Goal: Obtain resource: Obtain resource

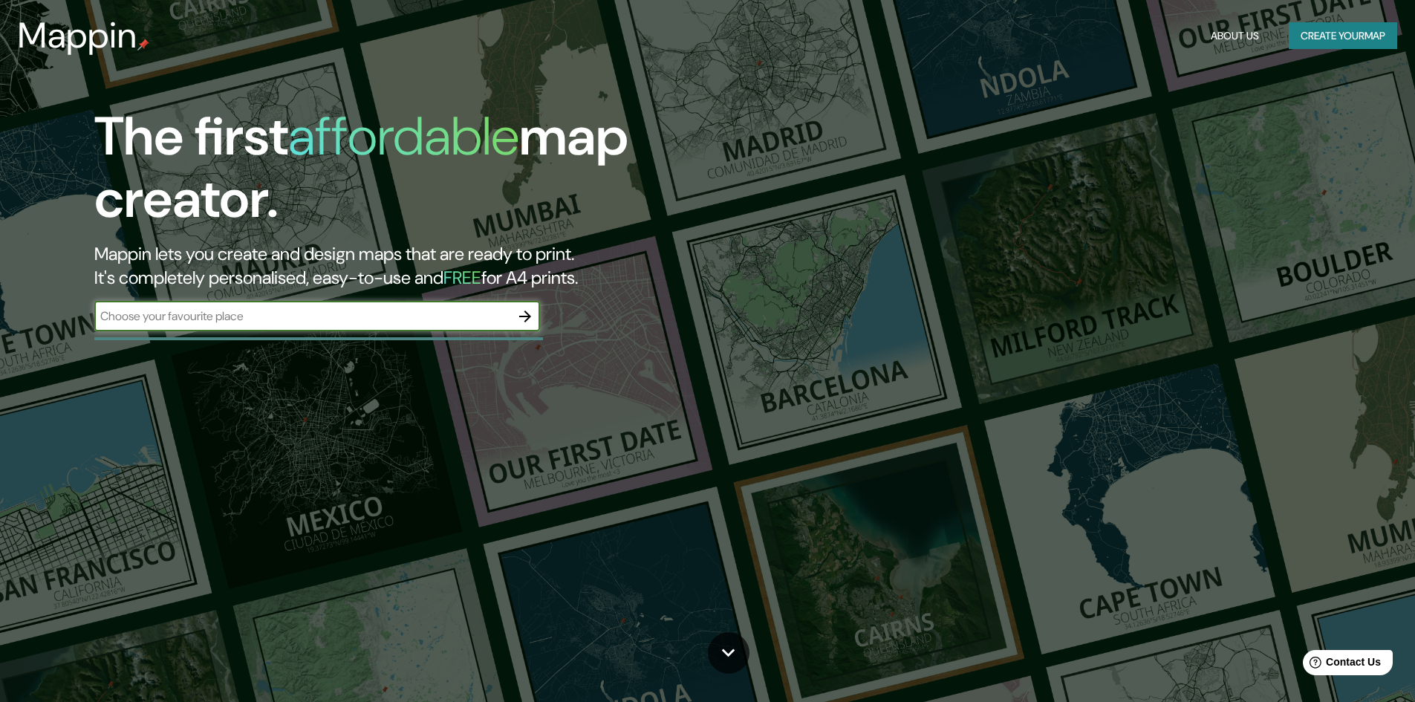
click at [279, 324] on input "text" at bounding box center [302, 316] width 416 height 17
click at [522, 315] on icon "button" at bounding box center [525, 317] width 18 height 18
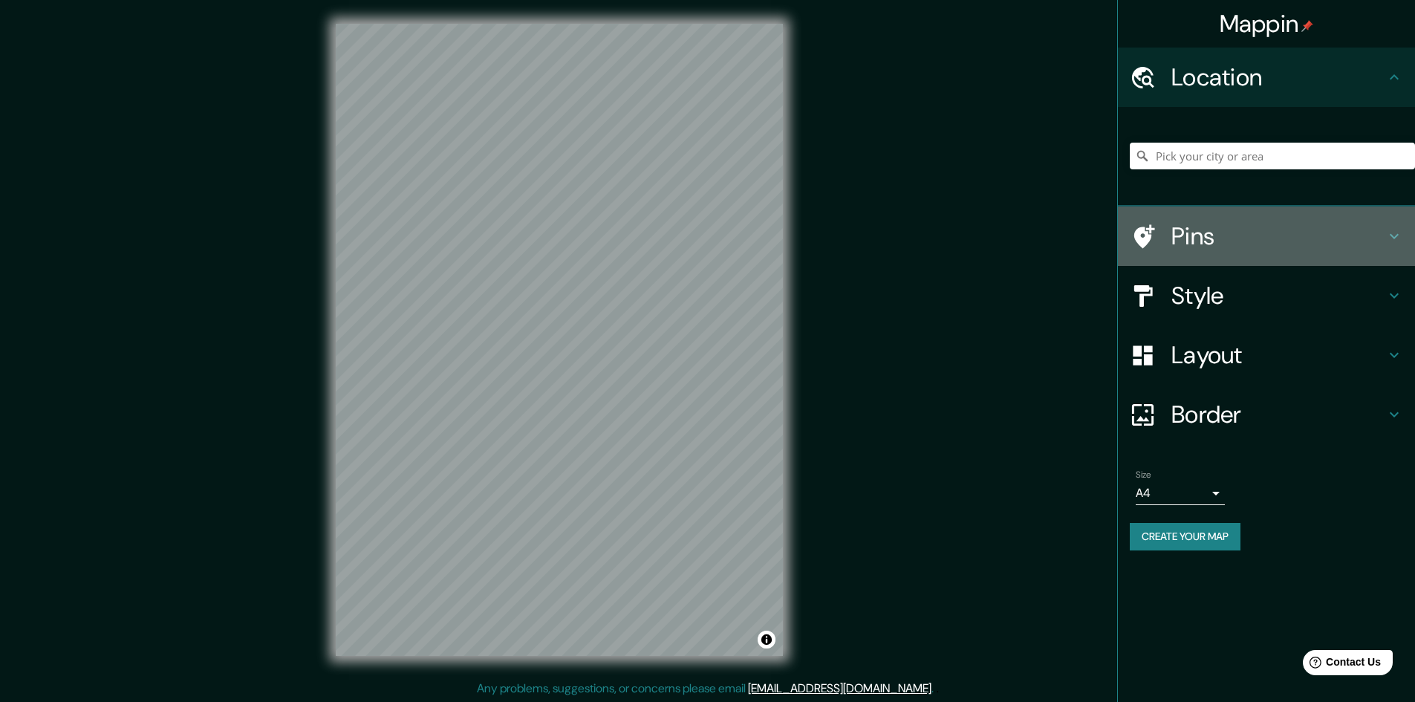
click at [1254, 241] on h4 "Pins" at bounding box center [1279, 236] width 214 height 30
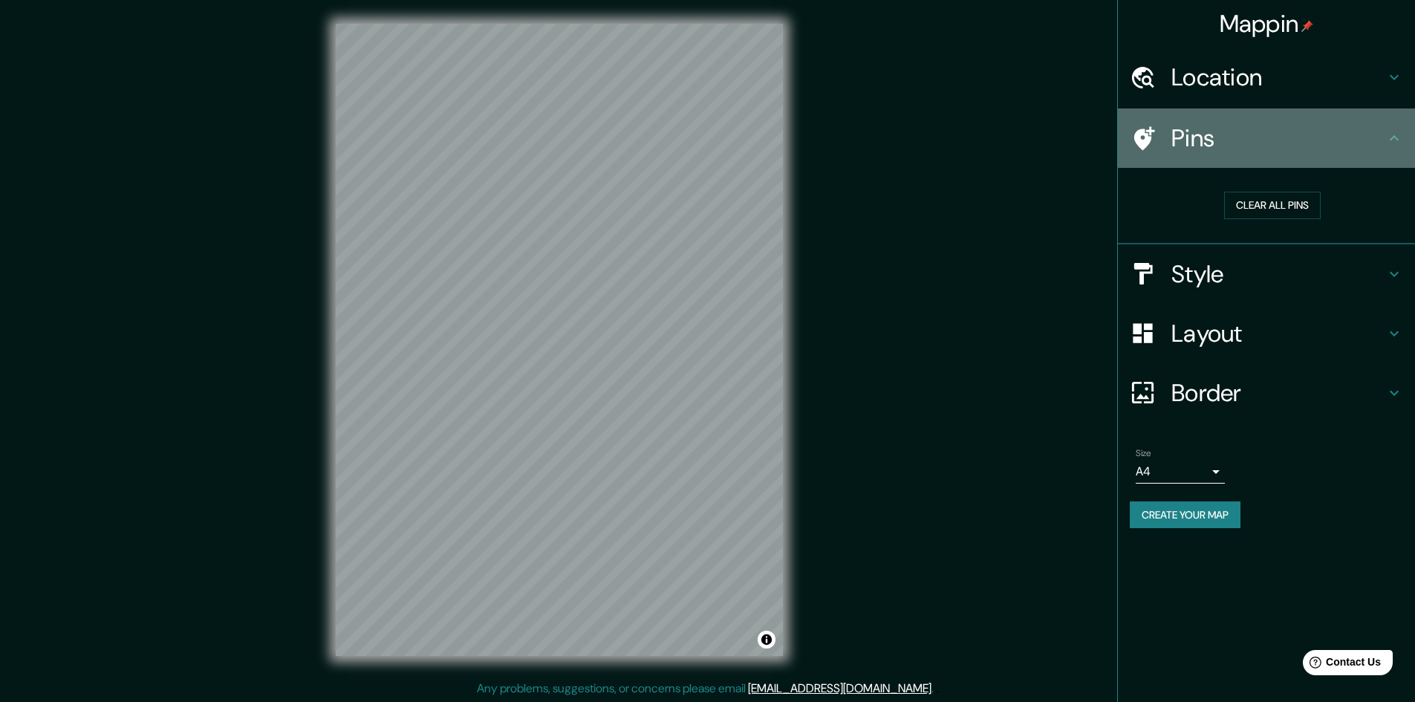
click at [1352, 125] on h4 "Pins" at bounding box center [1279, 138] width 214 height 30
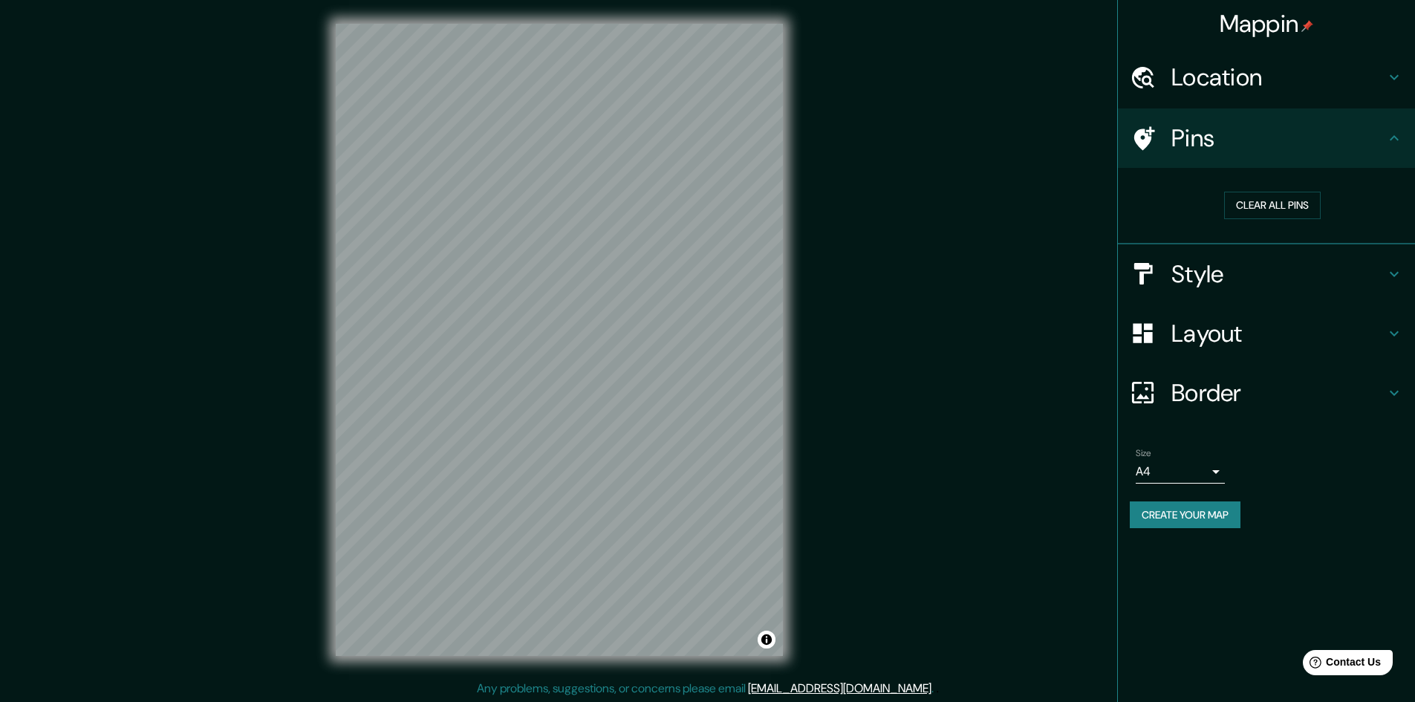
click at [1335, 273] on h4 "Style" at bounding box center [1279, 274] width 214 height 30
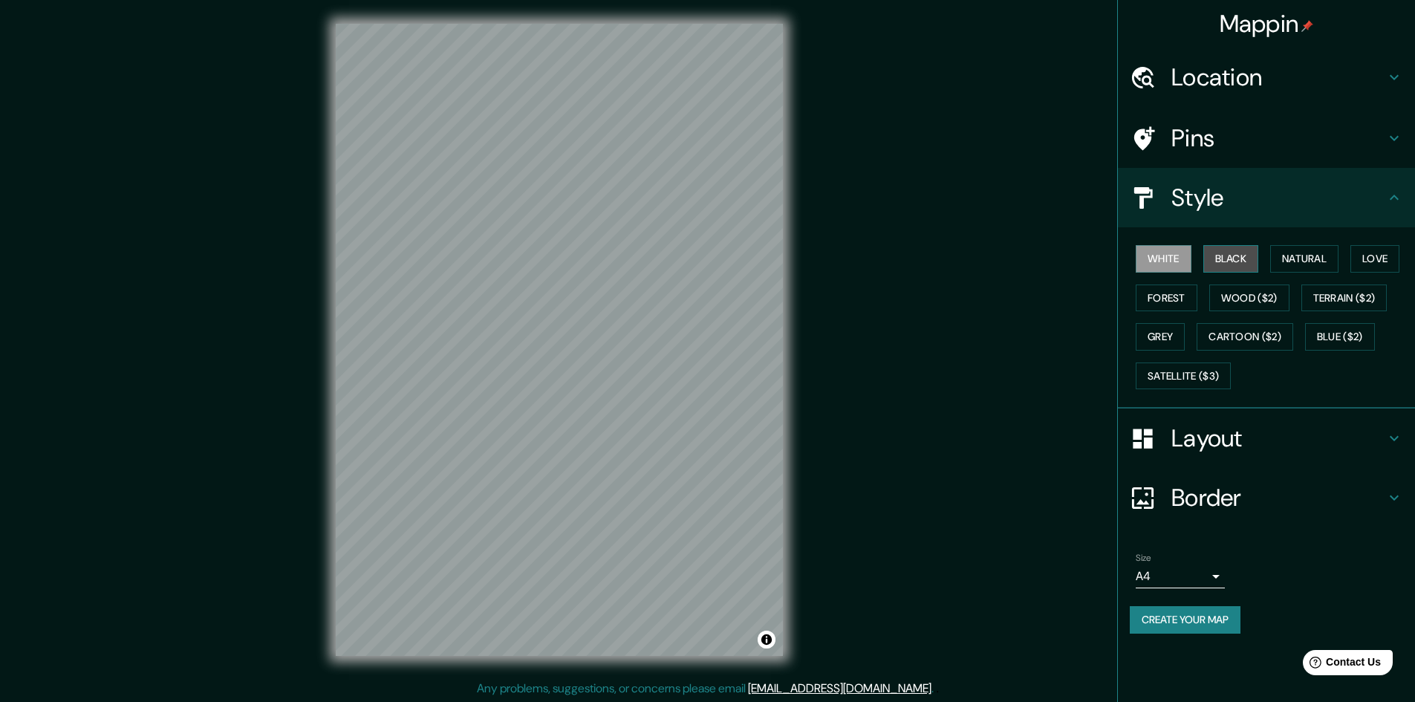
click at [1242, 262] on button "Black" at bounding box center [1232, 258] width 56 height 27
click at [1315, 262] on button "Natural" at bounding box center [1305, 258] width 68 height 27
click at [1383, 261] on button "Love" at bounding box center [1375, 258] width 49 height 27
click at [1168, 302] on button "Forest" at bounding box center [1167, 298] width 62 height 27
click at [1235, 301] on button "Wood ($2)" at bounding box center [1250, 298] width 80 height 27
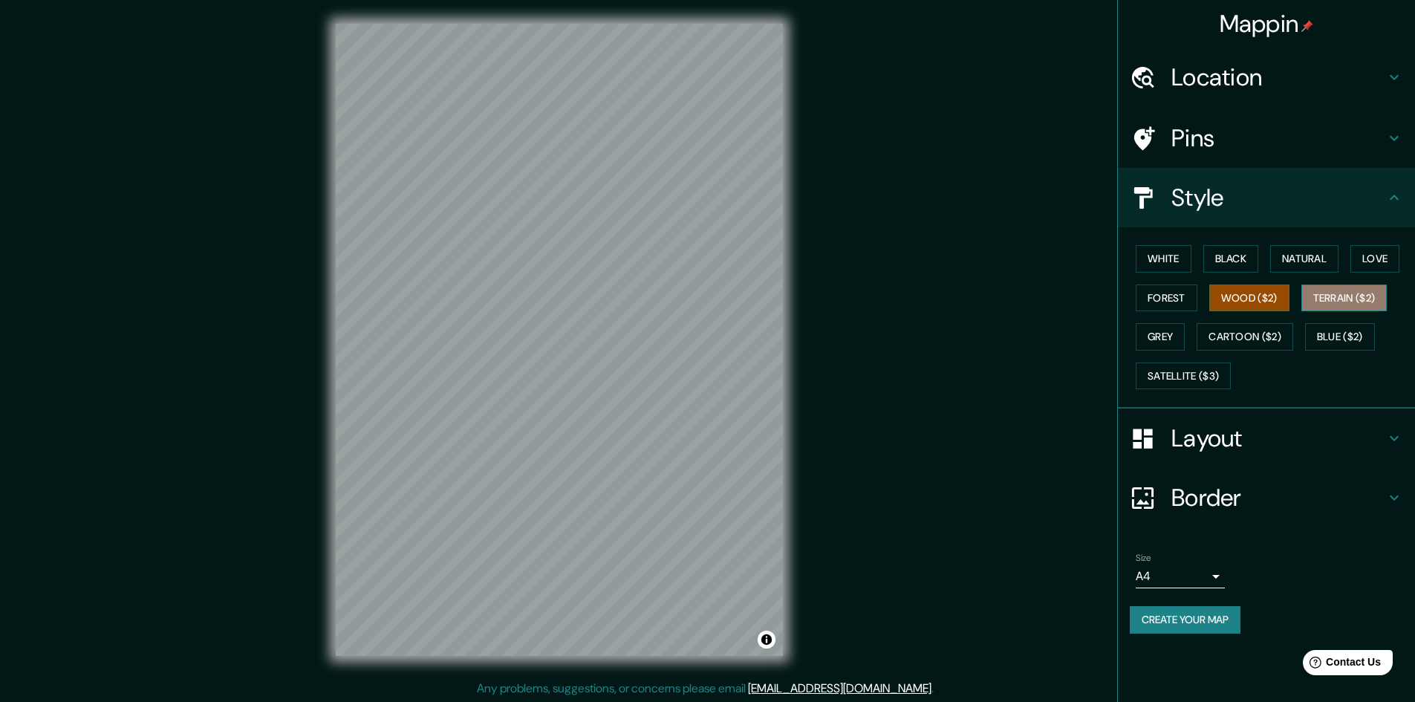
click at [1324, 295] on button "Terrain ($2)" at bounding box center [1345, 298] width 86 height 27
click at [1173, 331] on button "Grey" at bounding box center [1160, 336] width 49 height 27
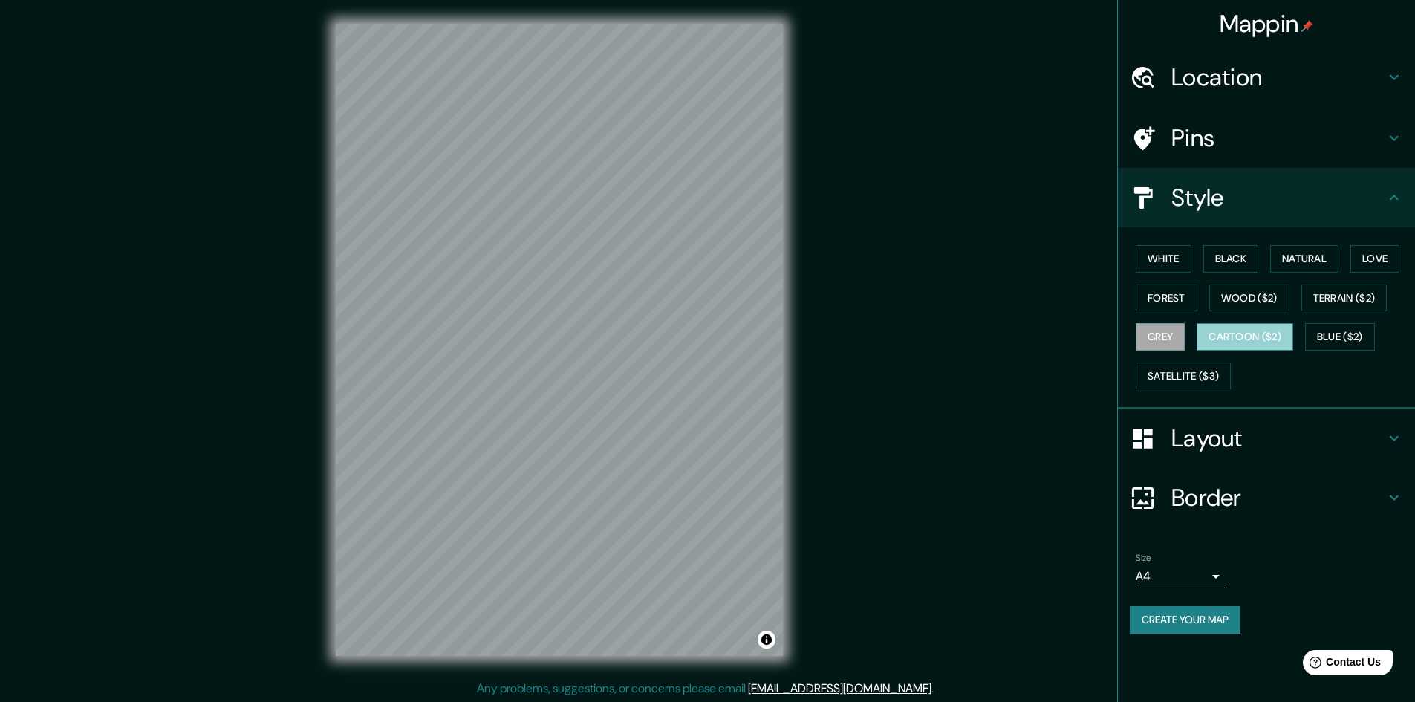
click at [1226, 332] on button "Cartoon ($2)" at bounding box center [1245, 336] width 97 height 27
click at [1337, 335] on button "Blue ($2)" at bounding box center [1340, 336] width 70 height 27
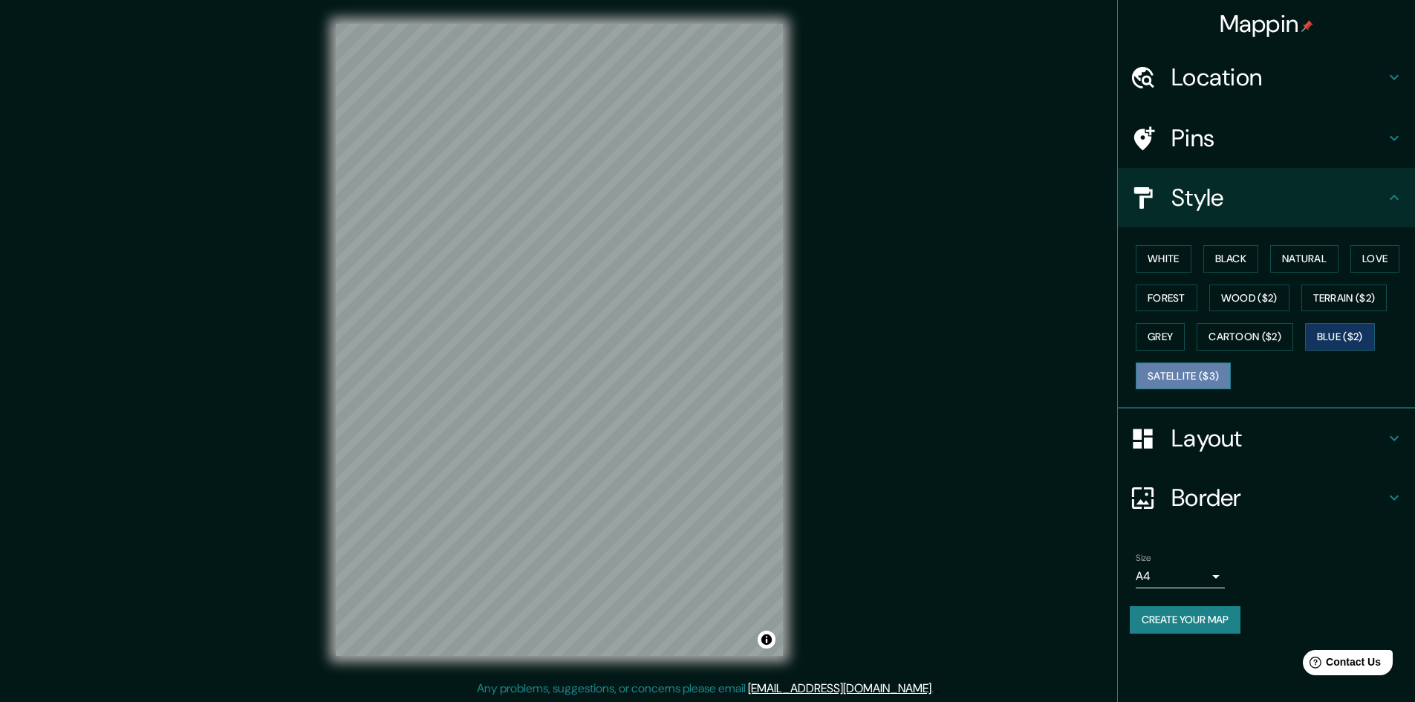
click at [1187, 373] on button "Satellite ($3)" at bounding box center [1183, 376] width 95 height 27
click at [1161, 254] on button "White" at bounding box center [1164, 258] width 56 height 27
click at [1233, 447] on h4 "Layout" at bounding box center [1279, 439] width 214 height 30
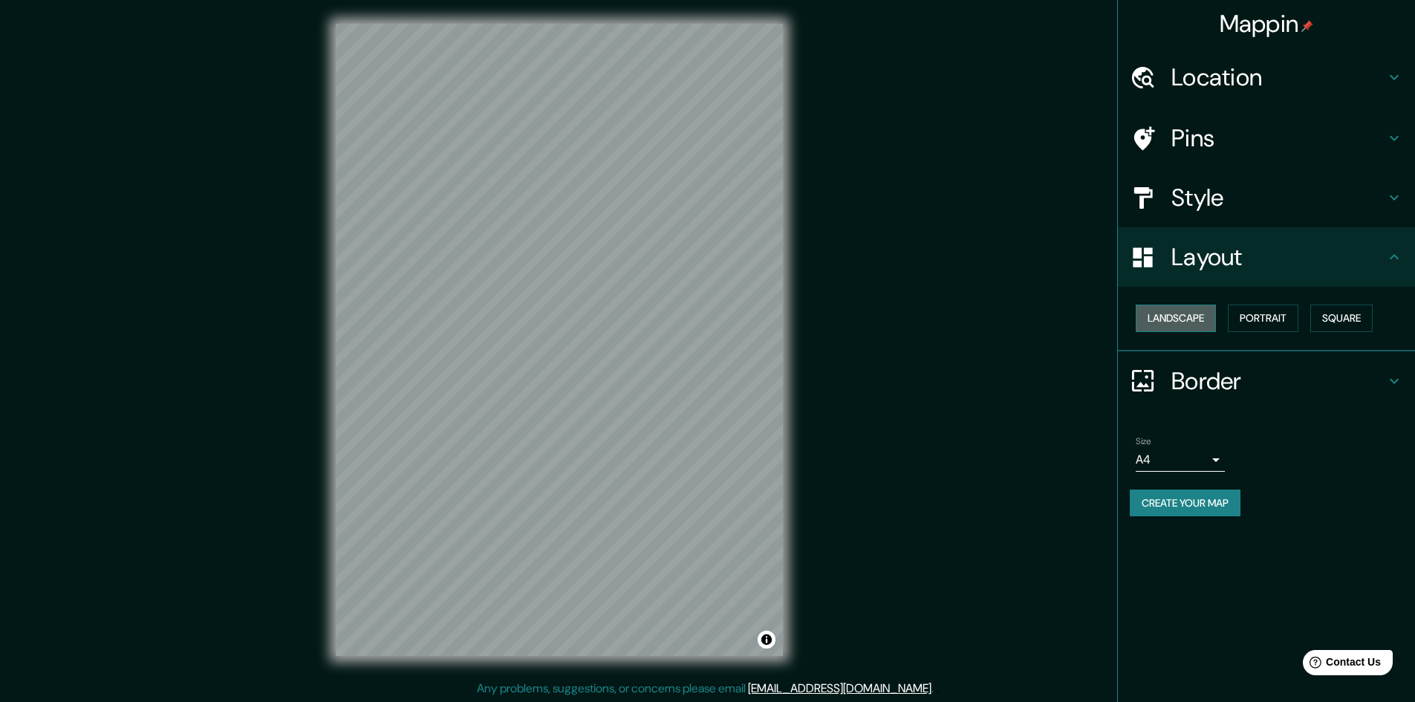
click at [1204, 311] on button "Landscape" at bounding box center [1176, 318] width 80 height 27
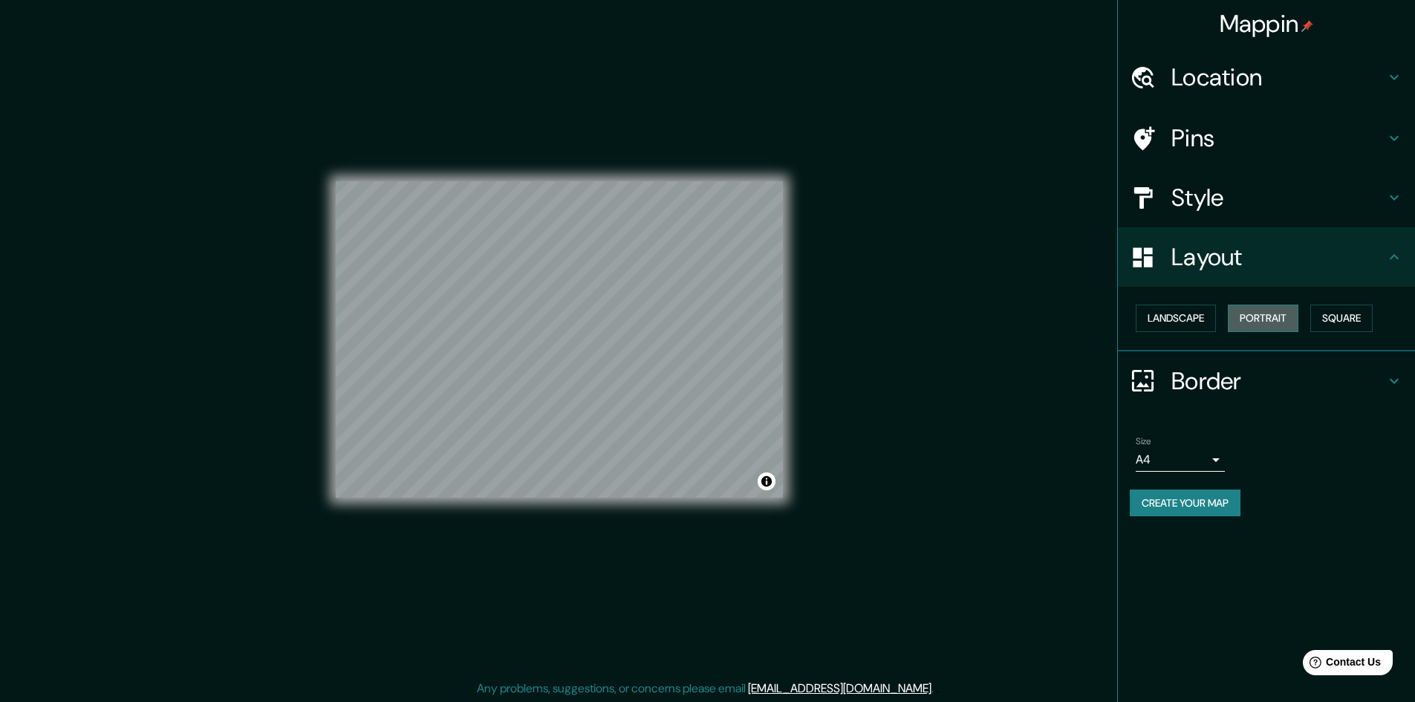
click at [1259, 314] on button "Portrait" at bounding box center [1263, 318] width 71 height 27
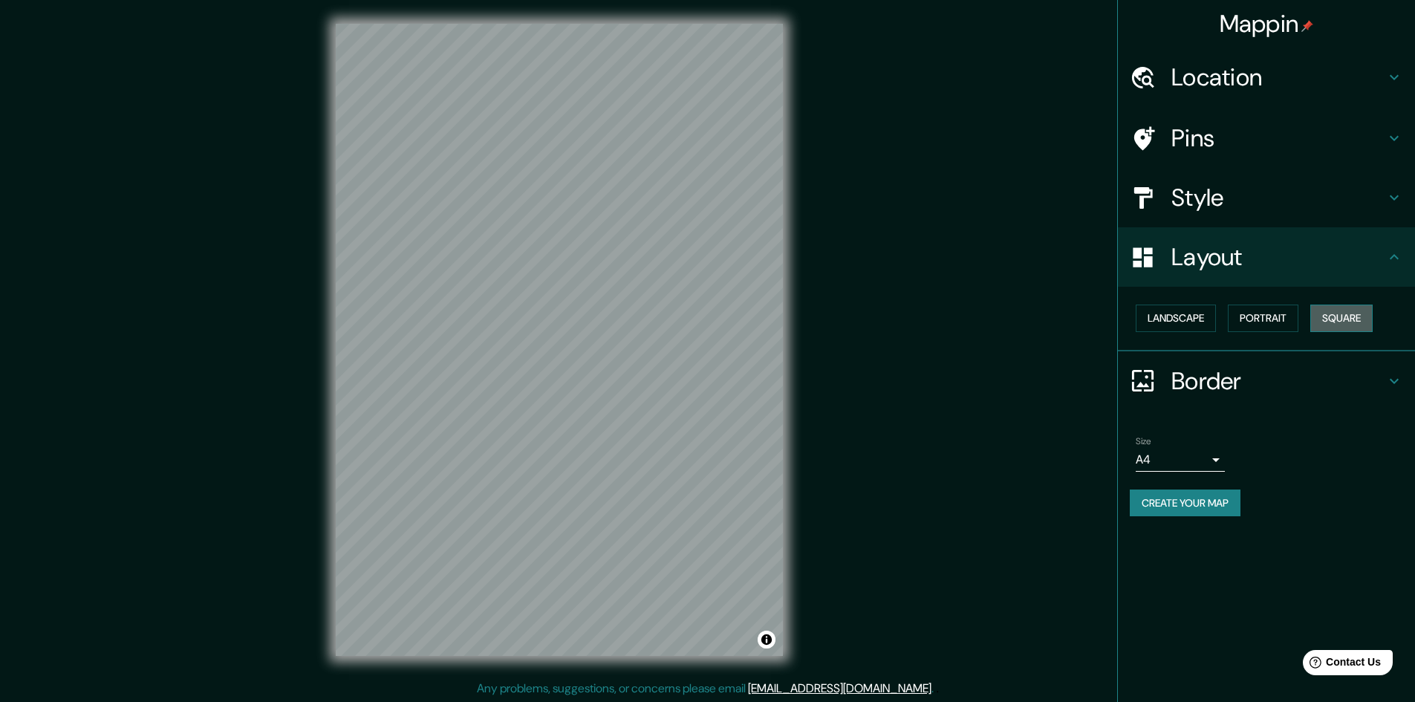
click at [1344, 323] on button "Square" at bounding box center [1342, 318] width 62 height 27
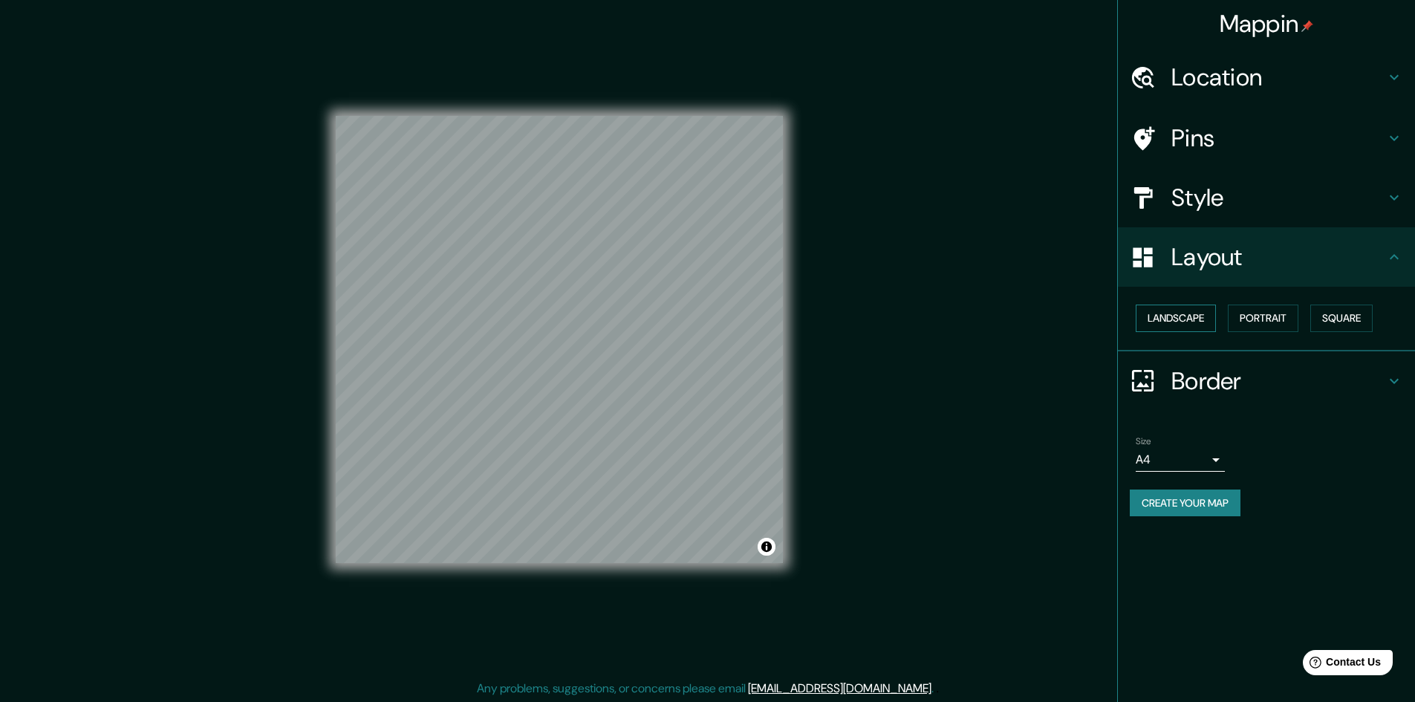
click at [1194, 324] on button "Landscape" at bounding box center [1176, 318] width 80 height 27
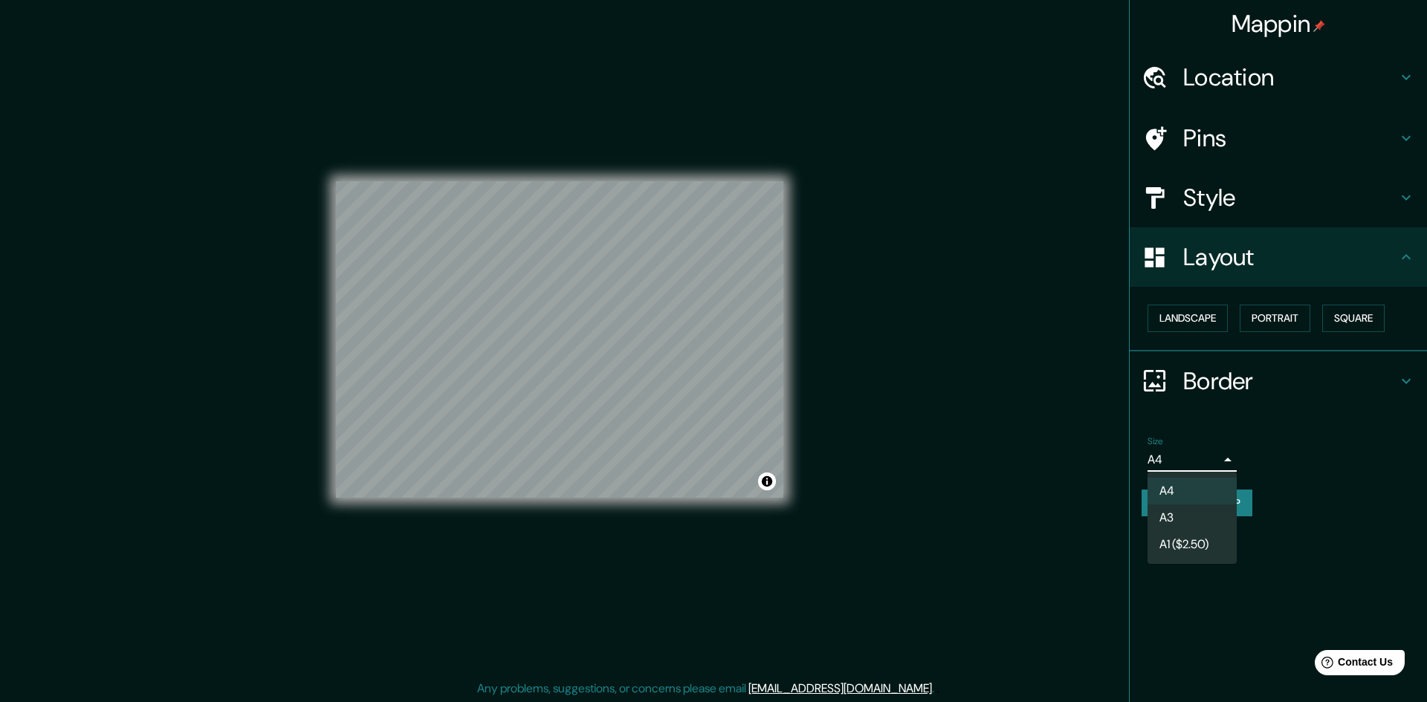
click at [1210, 458] on body "Mappin Location Pins Style Layout Landscape Portrait Square Border Choose a bor…" at bounding box center [713, 351] width 1427 height 702
click at [1192, 514] on li "A3" at bounding box center [1191, 517] width 89 height 27
click at [1187, 454] on body "Mappin Location Pins Style Layout Landscape Portrait Square Border Choose a bor…" at bounding box center [713, 351] width 1427 height 702
click at [1172, 544] on li "A1 ($2.50)" at bounding box center [1191, 544] width 89 height 27
click at [1178, 457] on body "Mappin Location Pins Style Layout Landscape Portrait Square Border Choose a bor…" at bounding box center [713, 351] width 1427 height 702
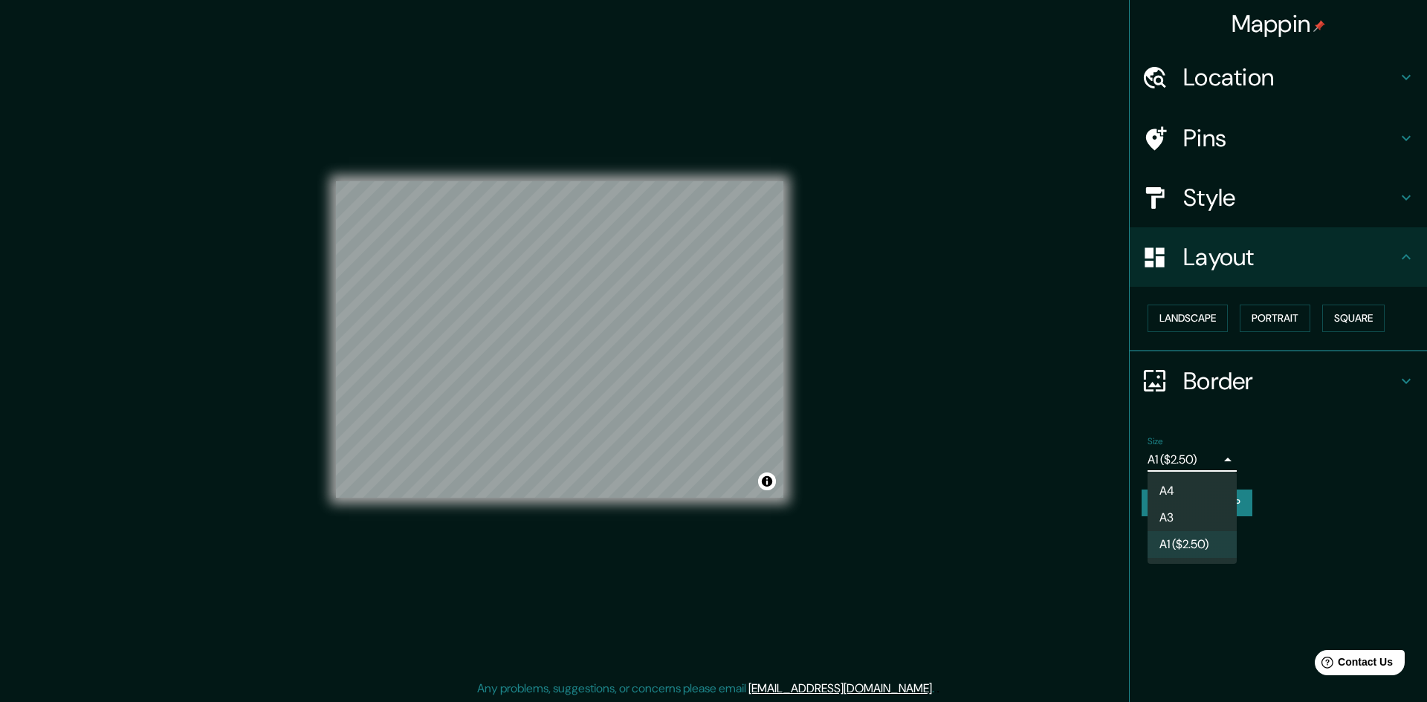
click at [1181, 482] on li "A4" at bounding box center [1191, 491] width 89 height 27
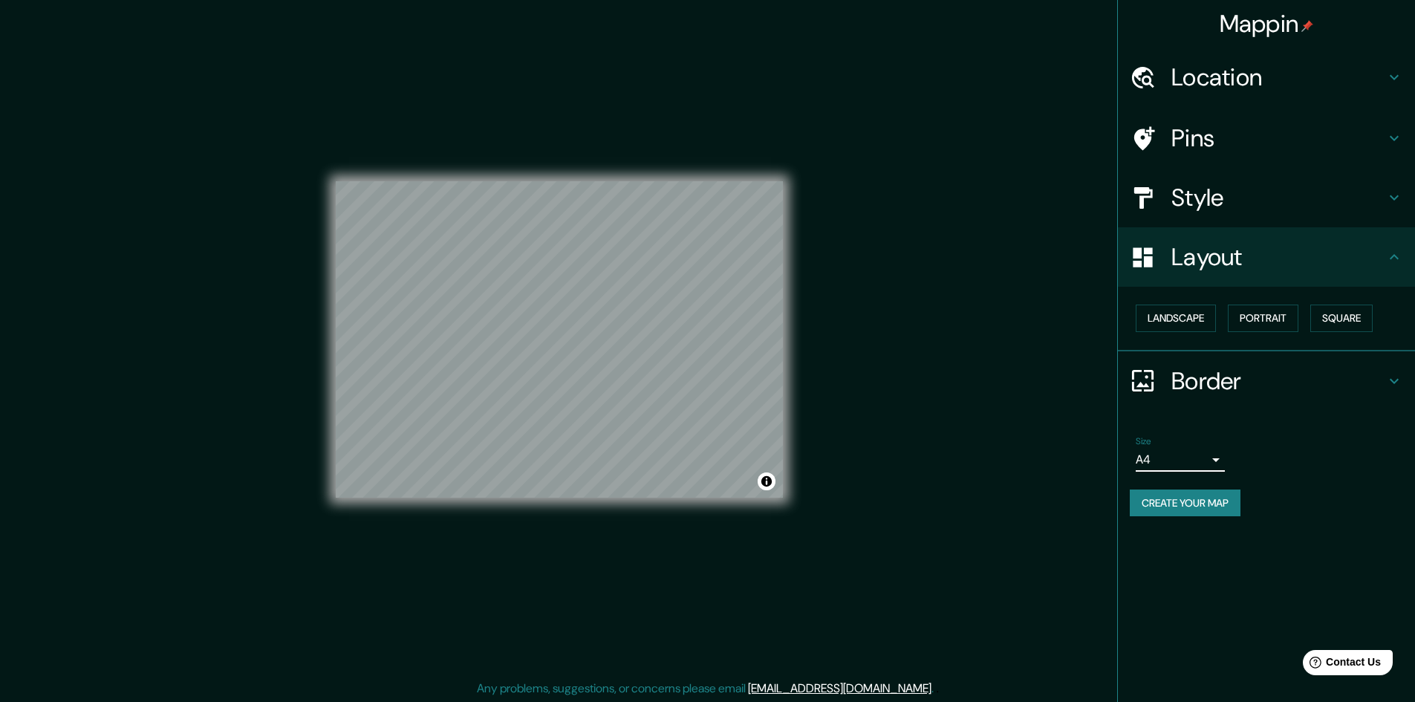
click at [1232, 82] on h4 "Location" at bounding box center [1279, 77] width 214 height 30
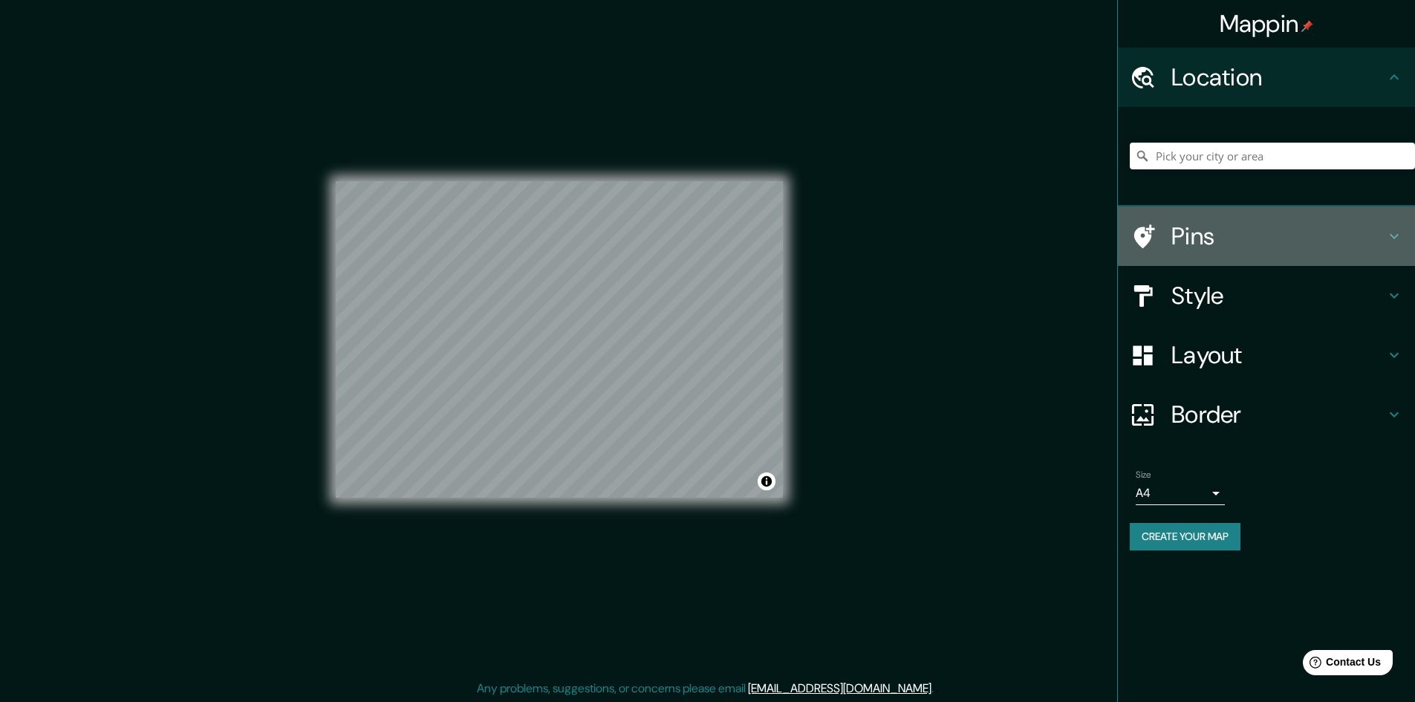
click at [1242, 231] on h4 "Pins" at bounding box center [1279, 236] width 214 height 30
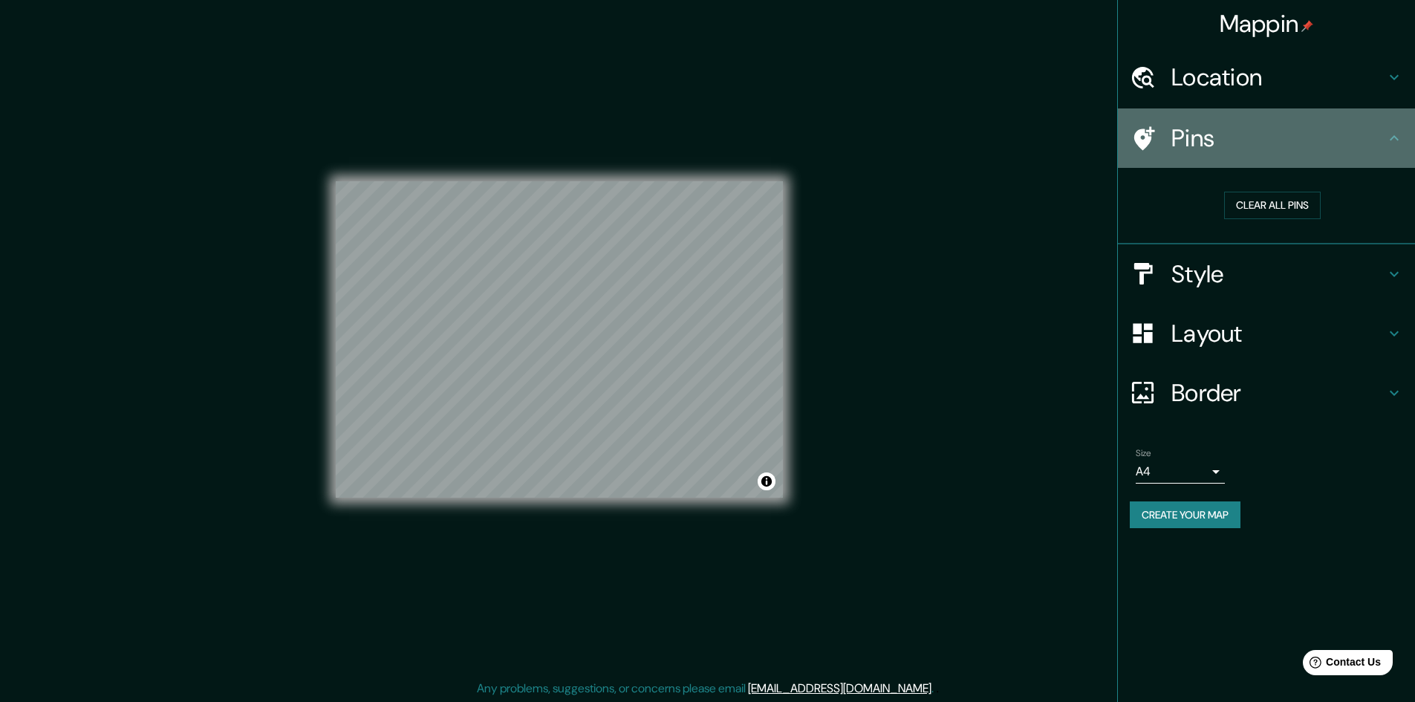
click at [1232, 137] on h4 "Pins" at bounding box center [1279, 138] width 214 height 30
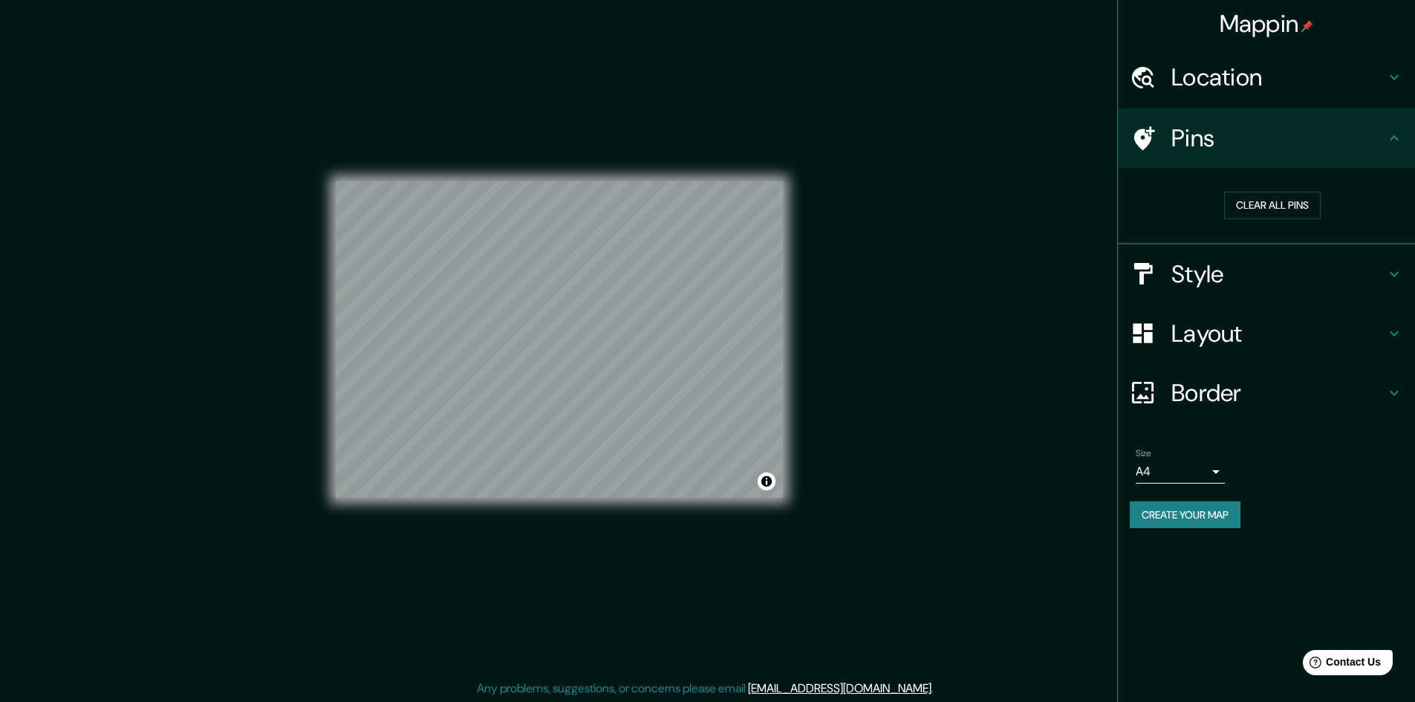
click at [1204, 119] on div "Pins" at bounding box center [1266, 137] width 297 height 59
click at [1282, 288] on h4 "Style" at bounding box center [1279, 274] width 214 height 30
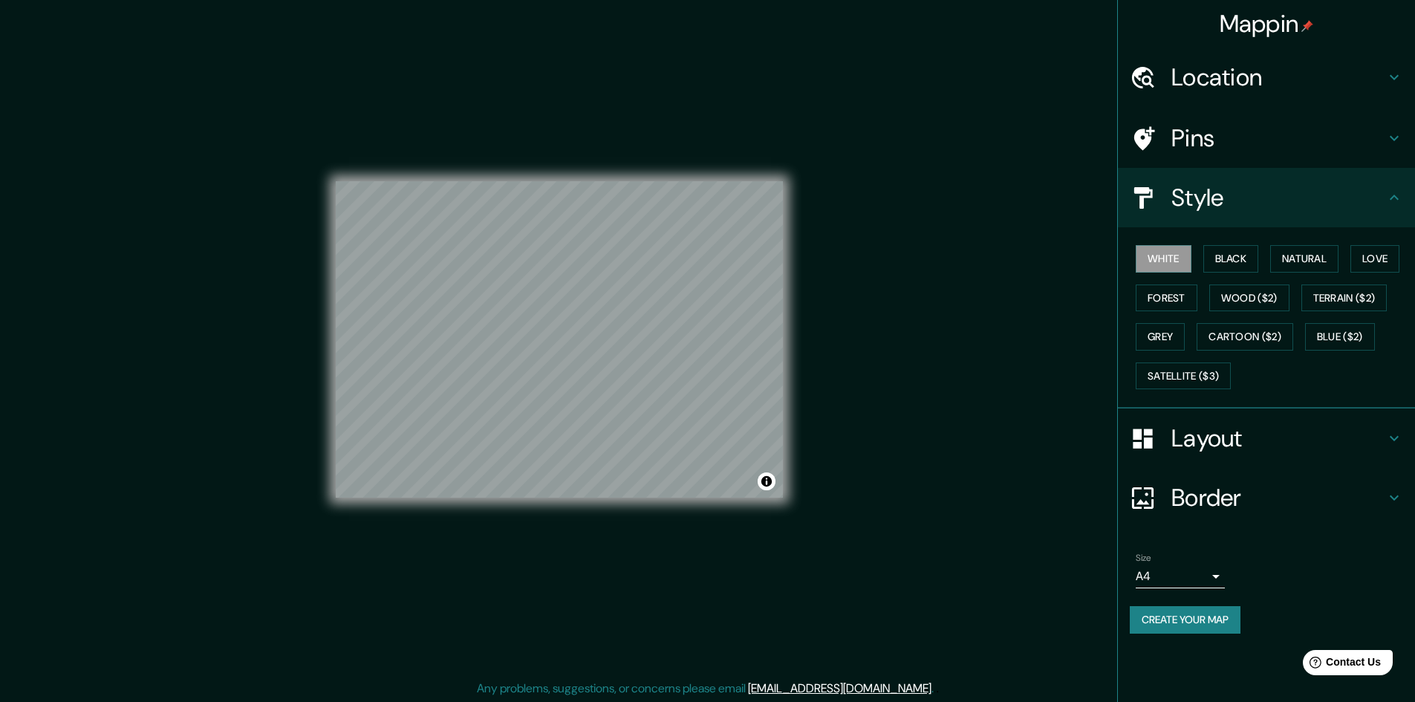
click at [1247, 431] on h4 "Layout" at bounding box center [1279, 439] width 214 height 30
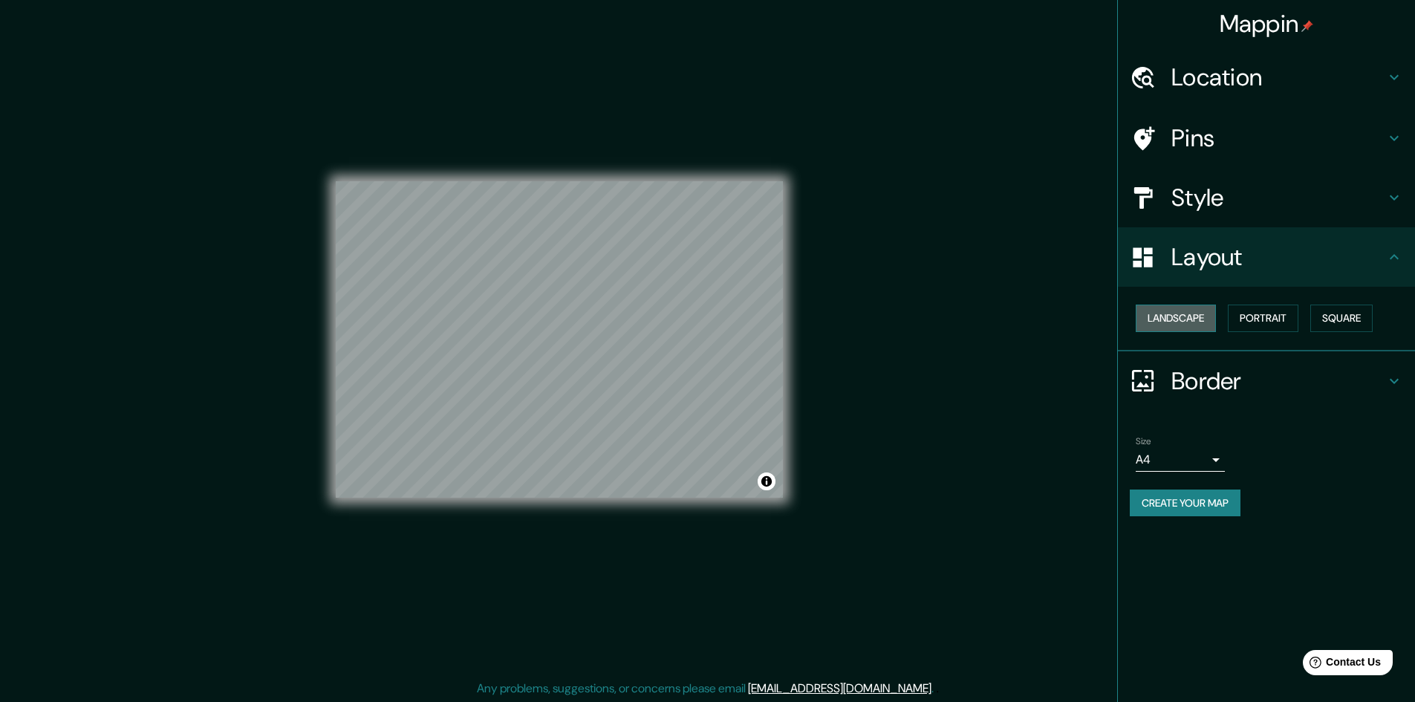
click at [1186, 321] on button "Landscape" at bounding box center [1176, 318] width 80 height 27
click at [1285, 331] on button "Portrait" at bounding box center [1263, 318] width 71 height 27
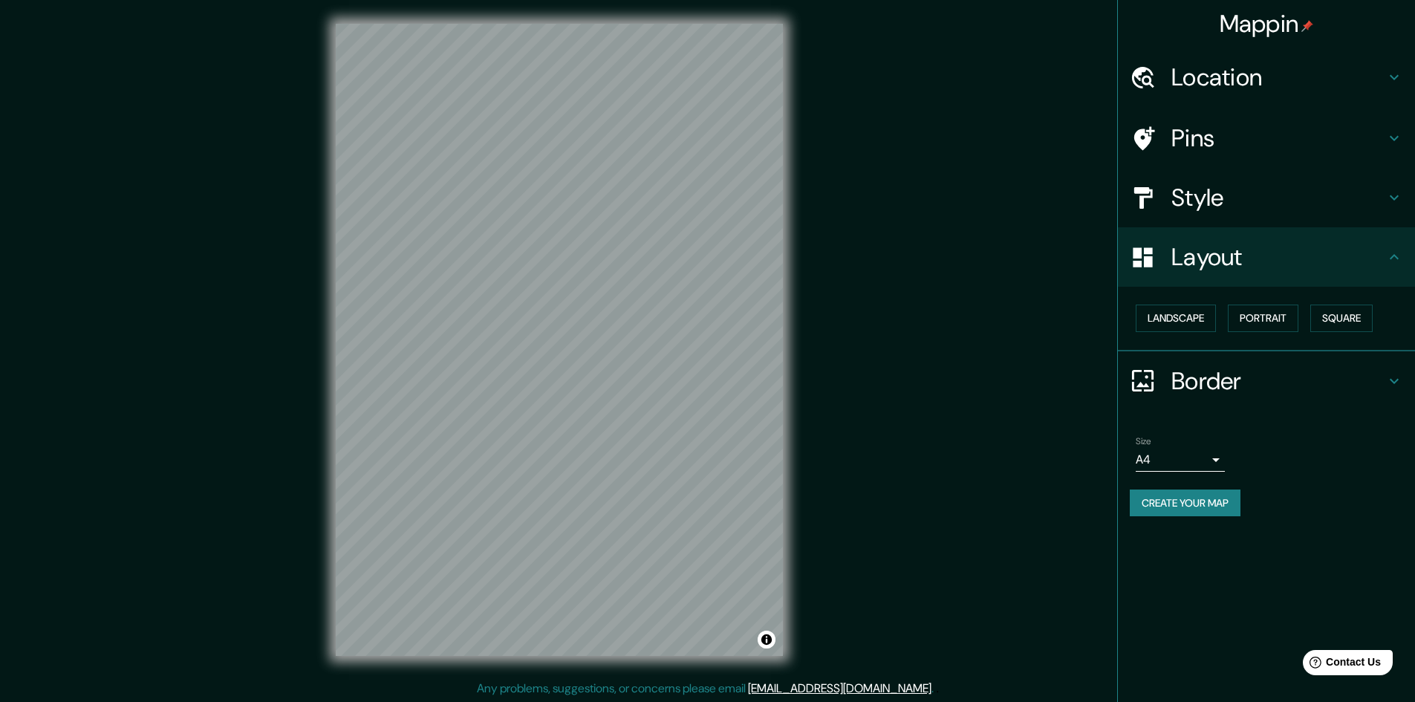
click at [1299, 273] on div "Layout" at bounding box center [1266, 256] width 297 height 59
drag, startPoint x: 928, startPoint y: 386, endPoint x: 938, endPoint y: 395, distance: 12.7
click at [928, 389] on div "Mappin Location Pins Style Layout Landscape Portrait Square Border Choose a bor…" at bounding box center [707, 352] width 1415 height 704
click at [1202, 447] on div "Size A4 single" at bounding box center [1180, 454] width 89 height 36
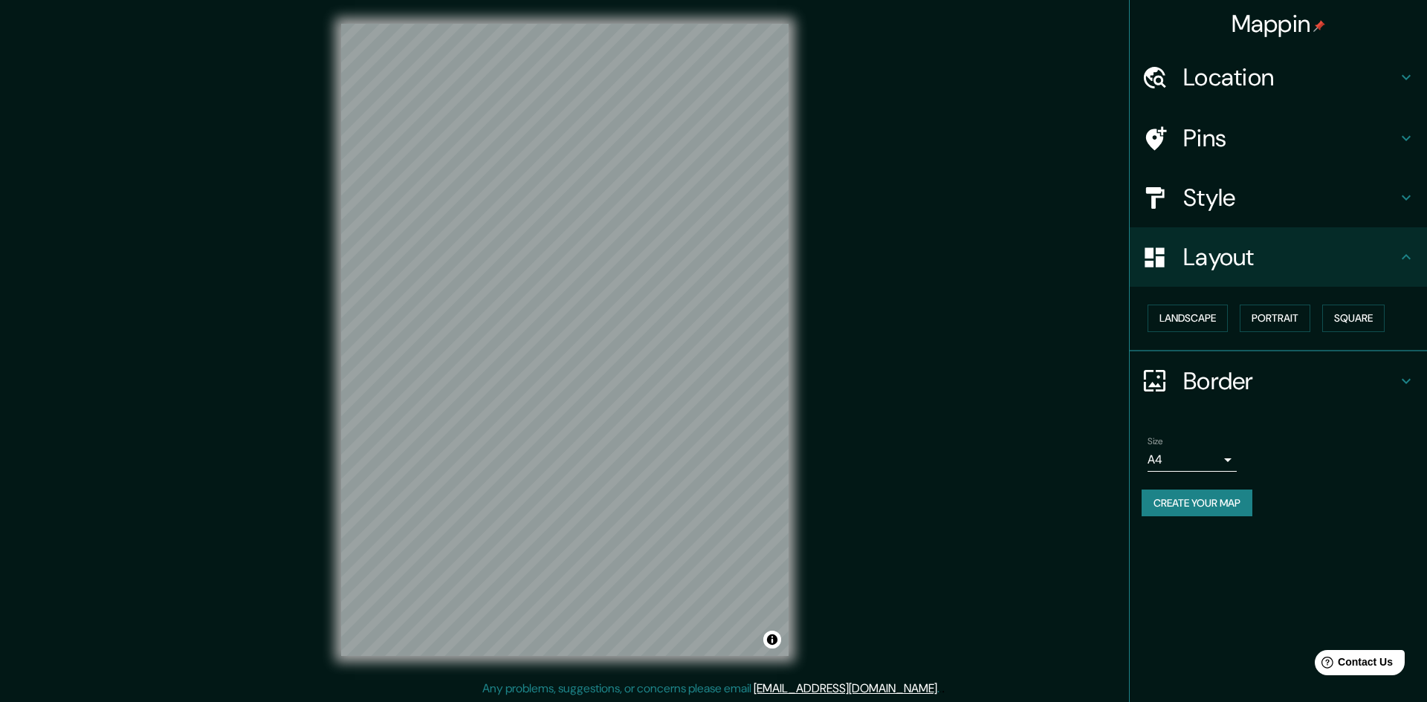
click at [1194, 458] on body "Mappin Location Pins Style Layout Landscape Portrait Square Border Choose a bor…" at bounding box center [713, 351] width 1427 height 702
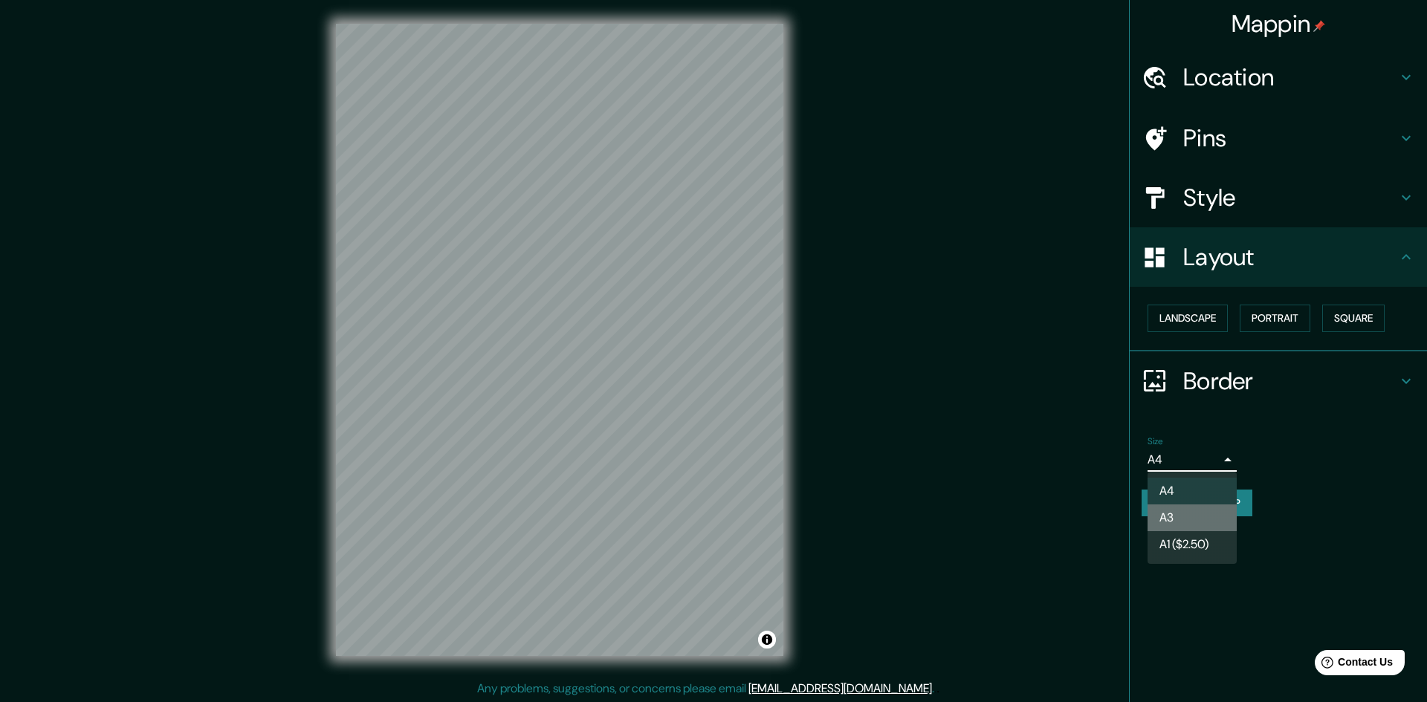
click at [1185, 510] on li "A3" at bounding box center [1191, 517] width 89 height 27
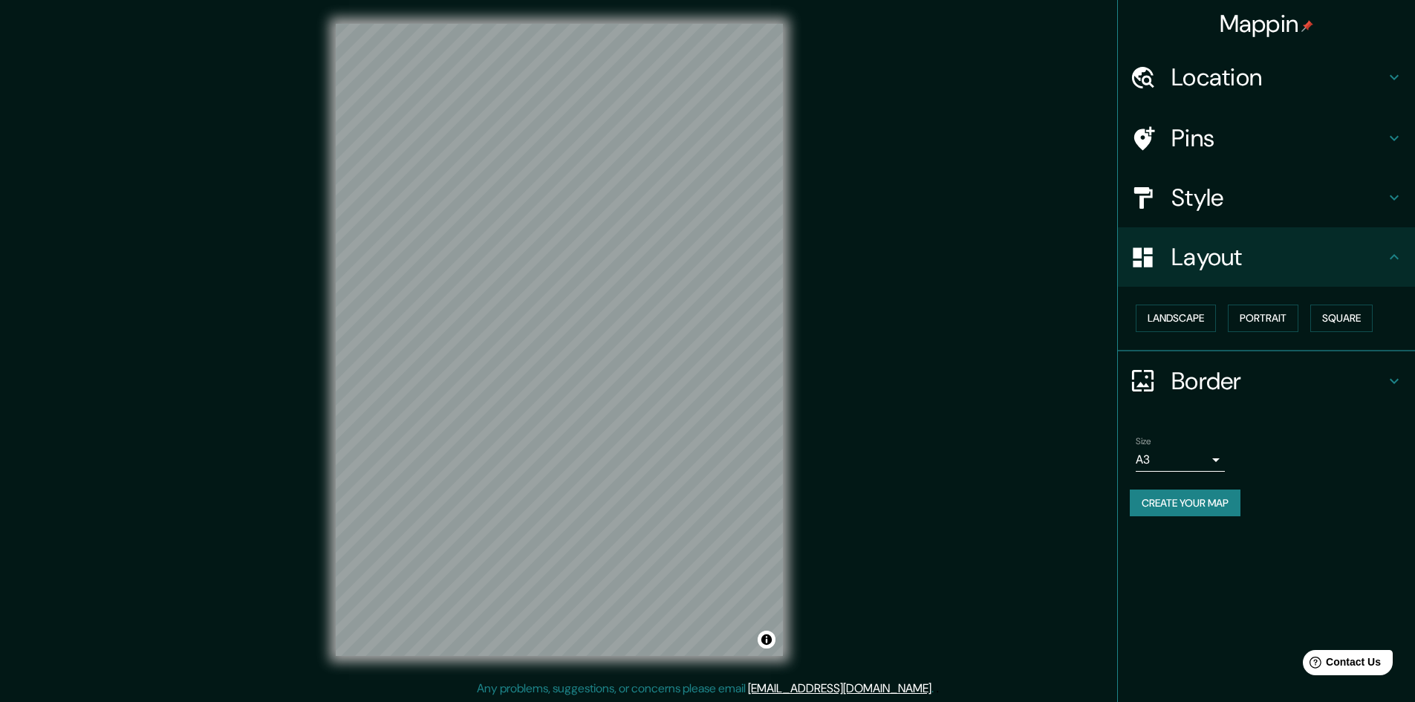
drag, startPoint x: 1171, startPoint y: 432, endPoint x: 1167, endPoint y: 451, distance: 19.8
click at [1168, 442] on div "Size A3 a4" at bounding box center [1266, 454] width 273 height 48
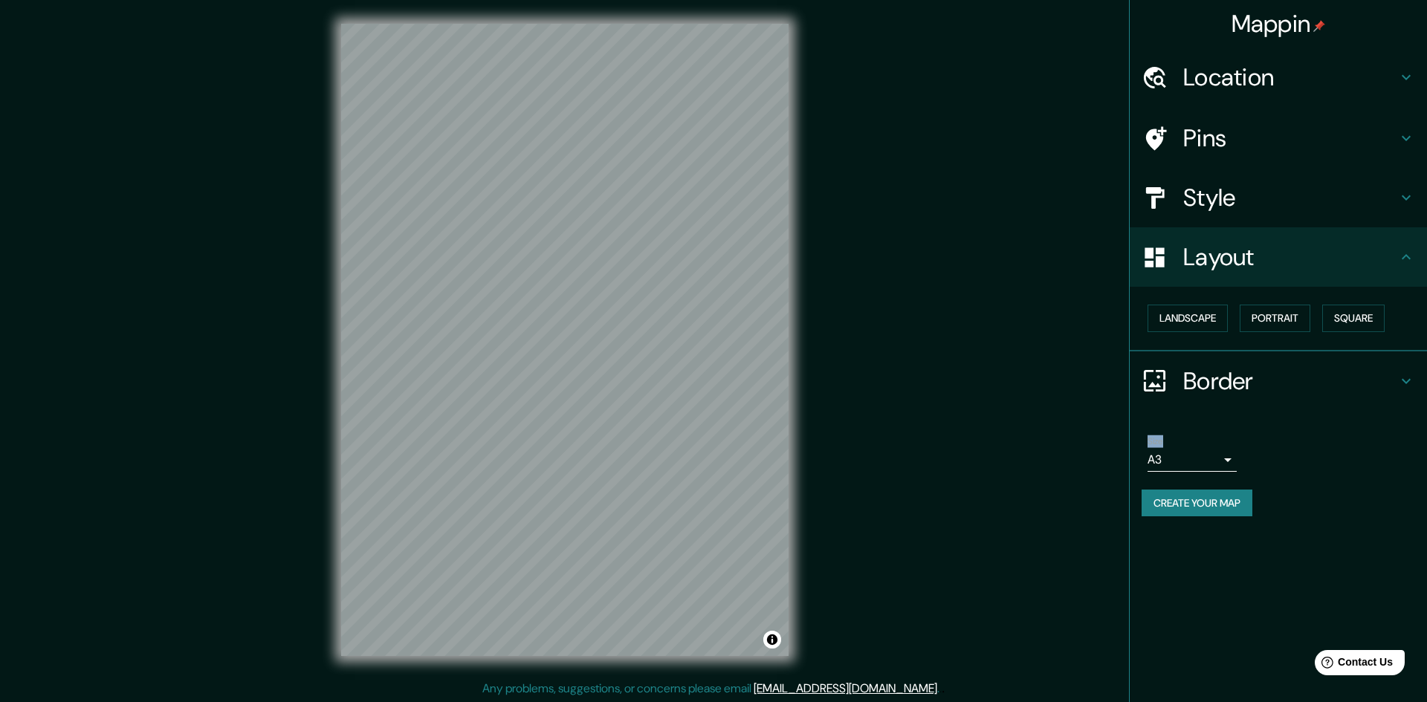
click at [1167, 455] on body "Mappin Location Pins Style Layout Landscape Portrait Square Border Choose a bor…" at bounding box center [713, 351] width 1427 height 702
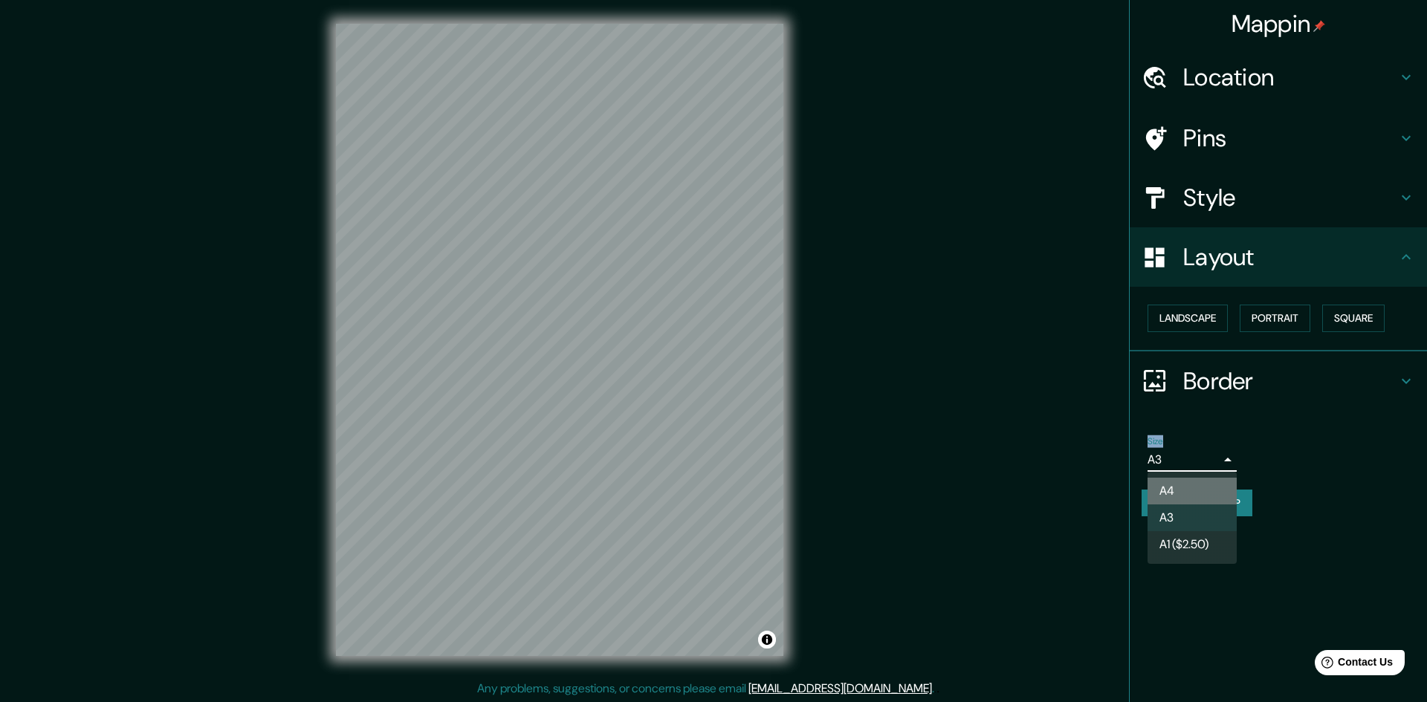
click at [1172, 490] on li "A4" at bounding box center [1191, 491] width 89 height 27
type input "single"
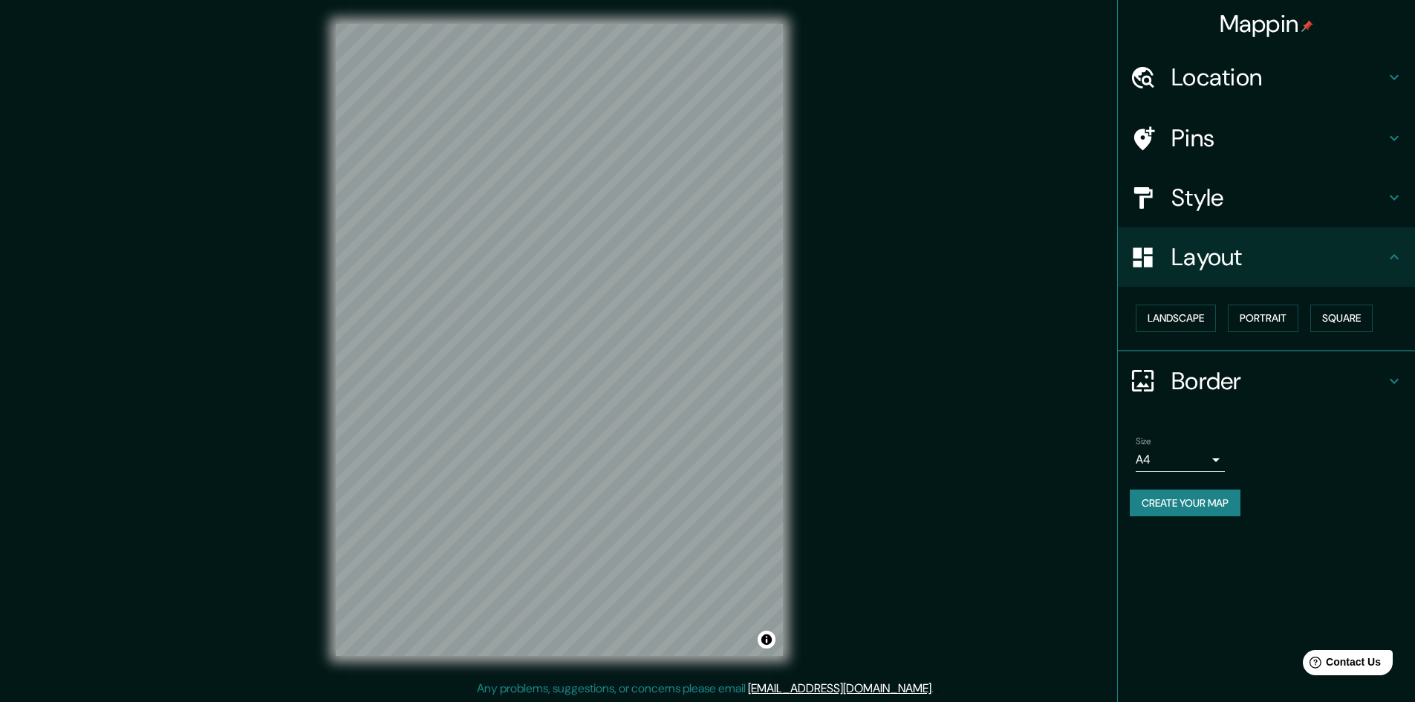
click at [963, 372] on div "Mappin Location Pins Style Layout Landscape Portrait Square Border Choose a bor…" at bounding box center [707, 352] width 1415 height 704
click at [1161, 502] on button "Create your map" at bounding box center [1185, 503] width 111 height 27
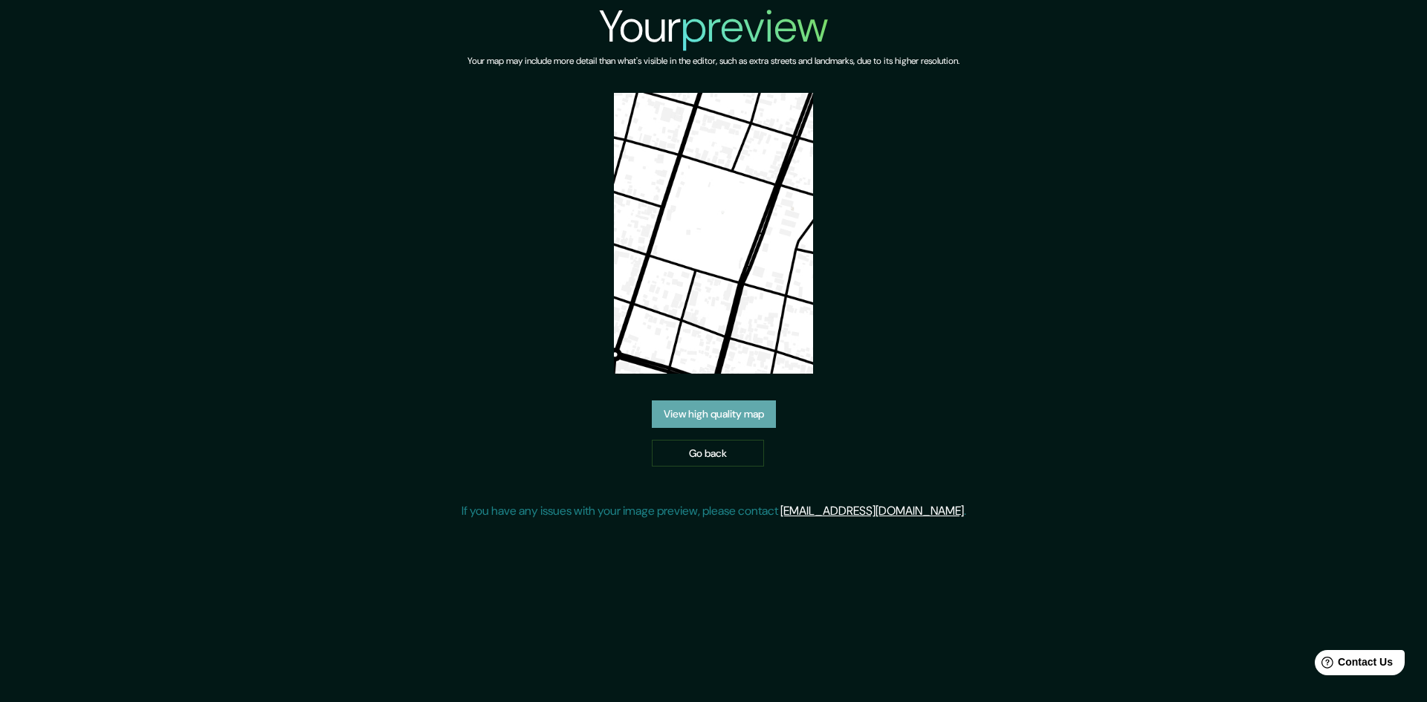
click at [747, 418] on link "View high quality map" at bounding box center [714, 413] width 124 height 27
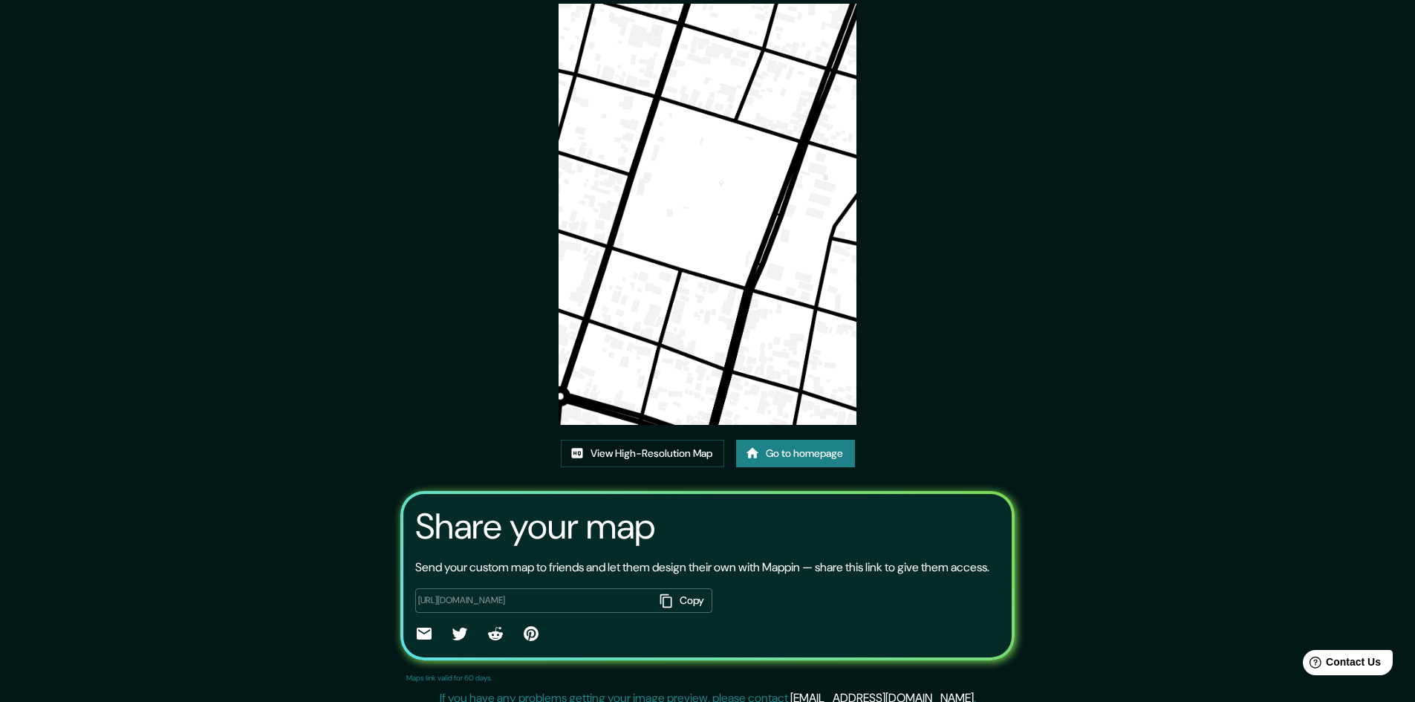
scroll to position [91, 0]
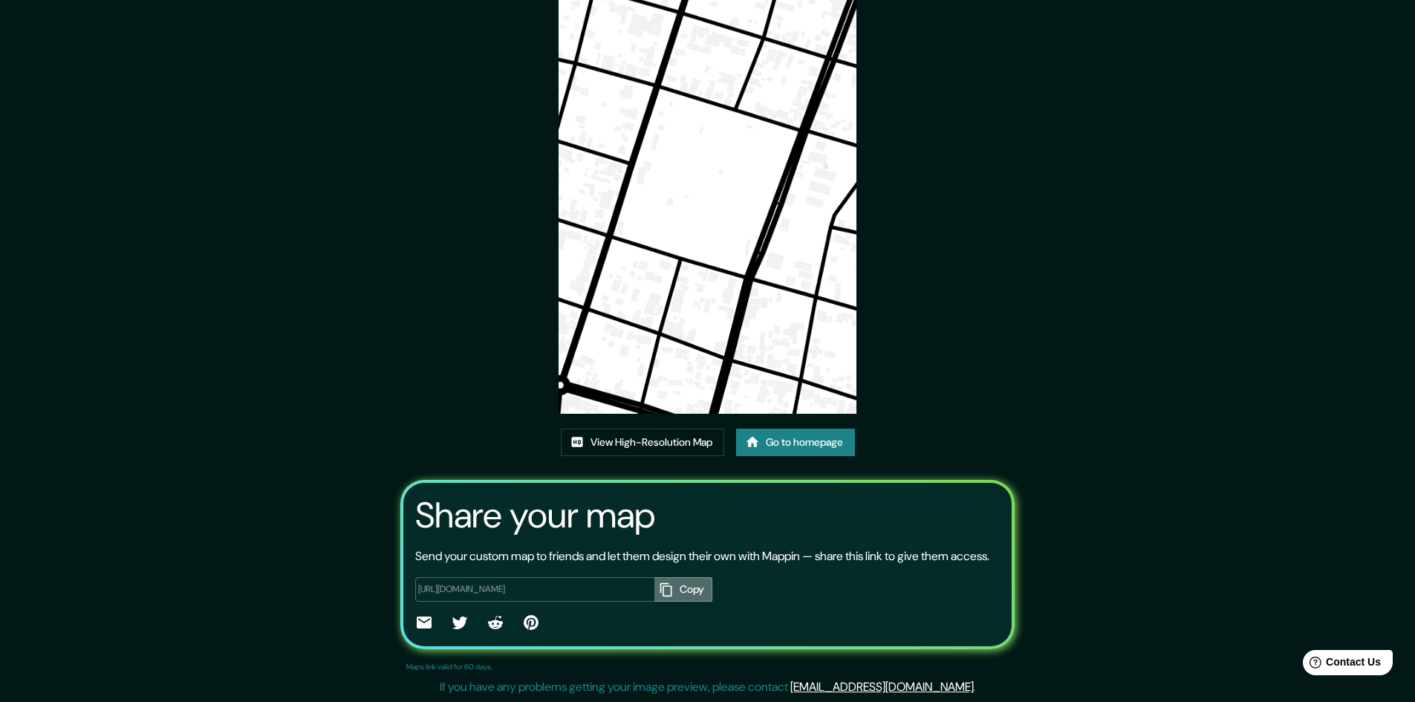
click at [678, 595] on button "Copy" at bounding box center [684, 589] width 58 height 25
click at [697, 429] on link "View High-Resolution Map" at bounding box center [642, 442] width 163 height 27
